Goal: Information Seeking & Learning: Learn about a topic

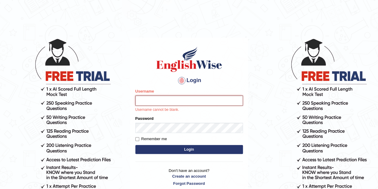
type input "Tsheringdorji"
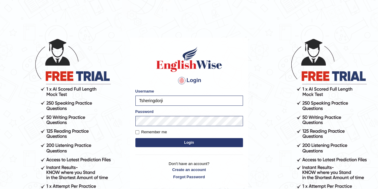
click at [195, 143] on button "Login" at bounding box center [189, 142] width 108 height 9
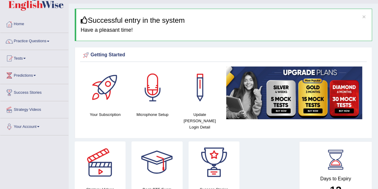
scroll to position [18, 0]
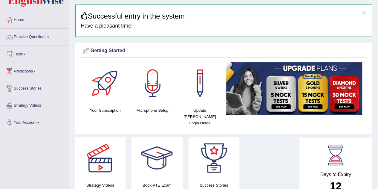
click at [49, 37] on span at bounding box center [48, 36] width 2 height 1
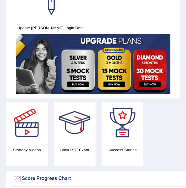
scroll to position [0, 0]
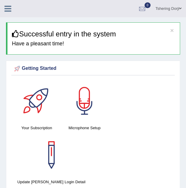
click at [5, 8] on icon at bounding box center [7, 9] width 7 height 8
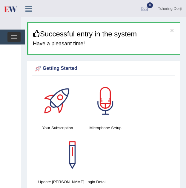
click at [14, 37] on span "button" at bounding box center [14, 37] width 7 height 1
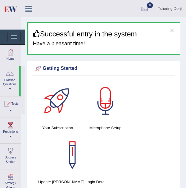
click at [10, 89] on span at bounding box center [10, 89] width 2 height 1
click at [12, 85] on link "Practice Questions" at bounding box center [9, 80] width 19 height 28
click at [11, 89] on span at bounding box center [10, 89] width 2 height 1
click at [13, 56] on div at bounding box center [10, 52] width 9 height 9
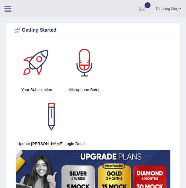
click at [5, 7] on icon at bounding box center [7, 9] width 7 height 8
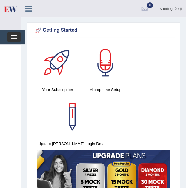
click at [14, 39] on span "button" at bounding box center [14, 39] width 7 height 1
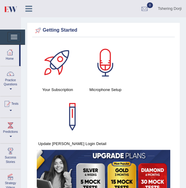
click at [10, 83] on link "Practice Questions" at bounding box center [10, 80] width 20 height 28
click at [11, 136] on span at bounding box center [11, 136] width 2 height 1
click at [10, 89] on span at bounding box center [11, 89] width 2 height 1
click at [7, 78] on link "Practice Questions" at bounding box center [9, 80] width 19 height 28
click at [13, 48] on div at bounding box center [9, 52] width 9 height 9
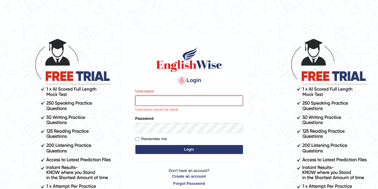
type input "Tsheringdorji"
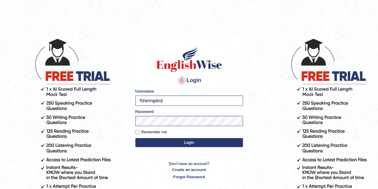
click at [200, 142] on button "Login" at bounding box center [189, 142] width 108 height 9
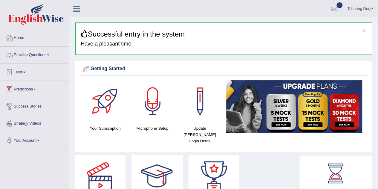
click at [44, 54] on link "Practice Questions" at bounding box center [34, 54] width 68 height 15
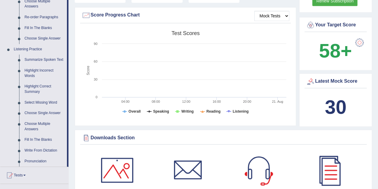
scroll to position [217, 0]
